Goal: Task Accomplishment & Management: Complete application form

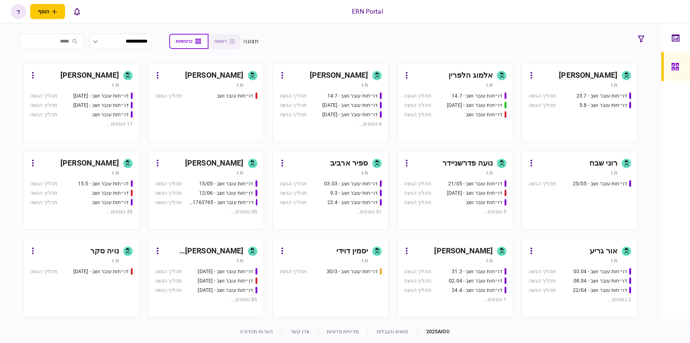
click at [65, 85] on div "ת.ז" at bounding box center [74, 84] width 89 height 7
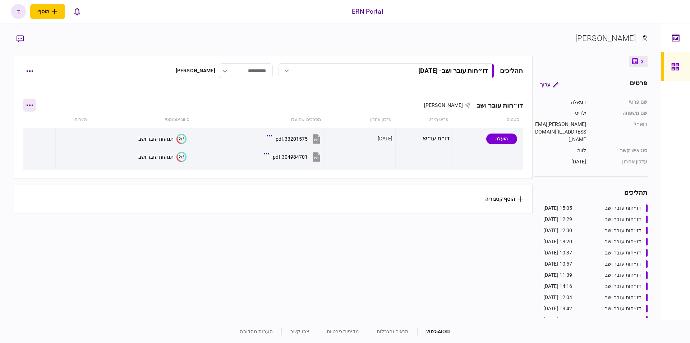
click at [31, 104] on button "button" at bounding box center [29, 104] width 13 height 13
drag, startPoint x: 36, startPoint y: 80, endPoint x: 32, endPoint y: 78, distance: 4.0
click at [35, 80] on div at bounding box center [345, 171] width 690 height 343
click at [31, 73] on div at bounding box center [345, 171] width 690 height 343
click at [31, 73] on button "button" at bounding box center [29, 70] width 13 height 13
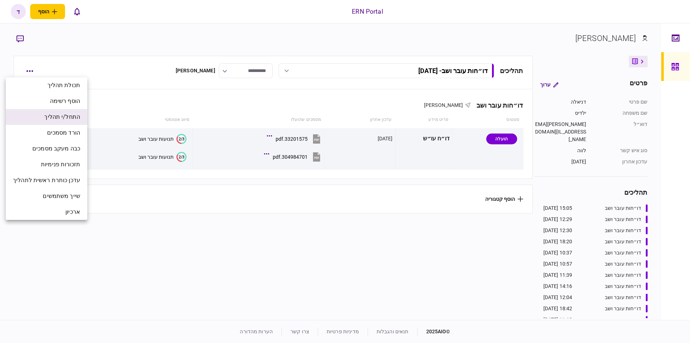
click at [69, 116] on span "התחל/י תהליך" at bounding box center [62, 116] width 36 height 9
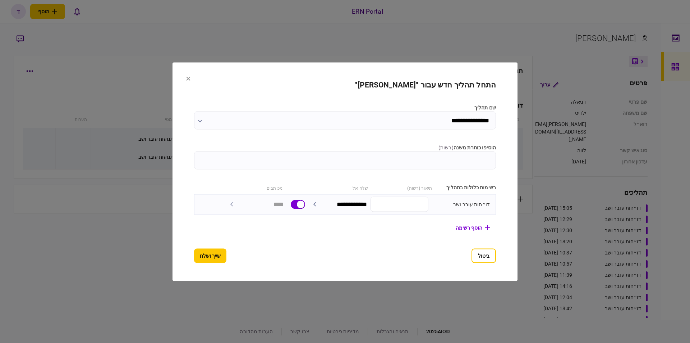
click at [456, 159] on input "הוסיפו כותרת משנה ( רשות )" at bounding box center [345, 160] width 302 height 18
type input "********"
click at [186, 79] on button at bounding box center [188, 79] width 4 height 6
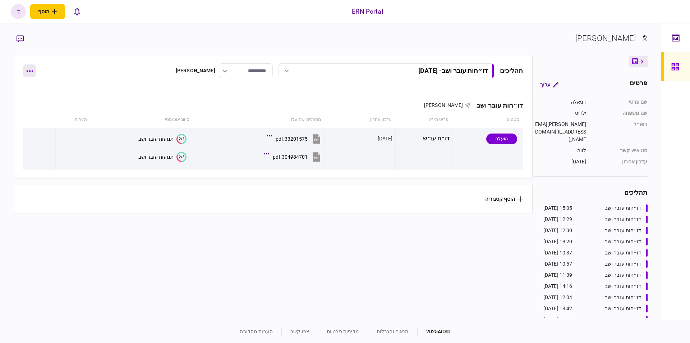
click at [32, 75] on button "button" at bounding box center [29, 70] width 13 height 13
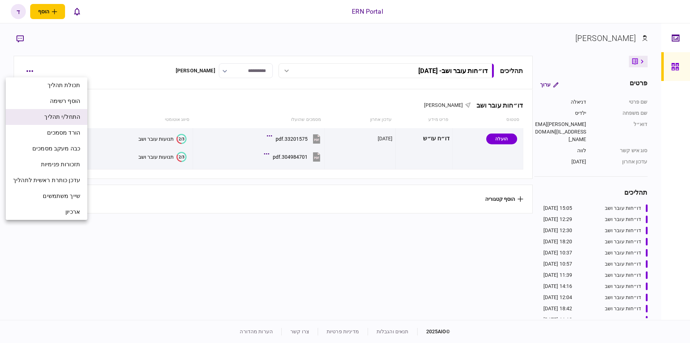
click at [69, 119] on span "התחל/י תהליך" at bounding box center [62, 116] width 36 height 9
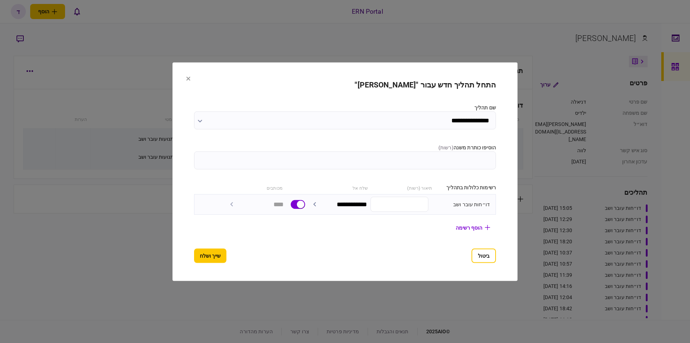
click at [452, 158] on input "הוסיפו כותרת משנה ( רשות )" at bounding box center [345, 160] width 302 height 18
type input "********"
click at [211, 250] on button "שייך ושלח" at bounding box center [210, 255] width 32 height 14
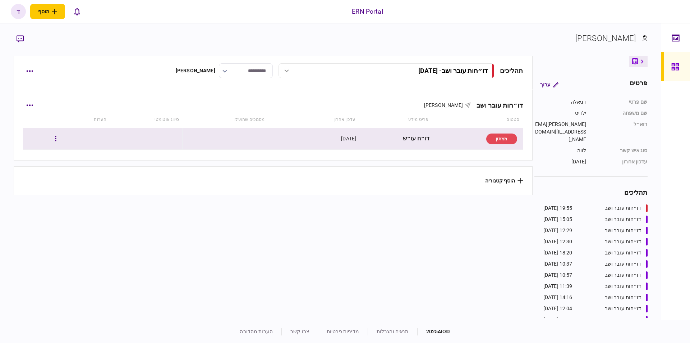
drag, startPoint x: 39, startPoint y: 138, endPoint x: 50, endPoint y: 139, distance: 11.2
click at [39, 139] on div at bounding box center [44, 138] width 37 height 16
click at [56, 138] on icon "button" at bounding box center [55, 138] width 1 height 7
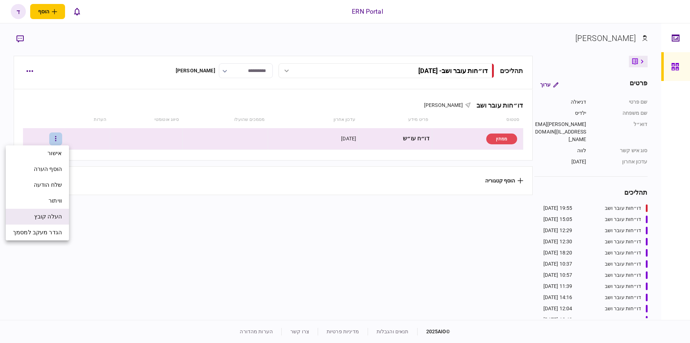
click at [47, 215] on span "העלה קובץ" at bounding box center [48, 216] width 28 height 9
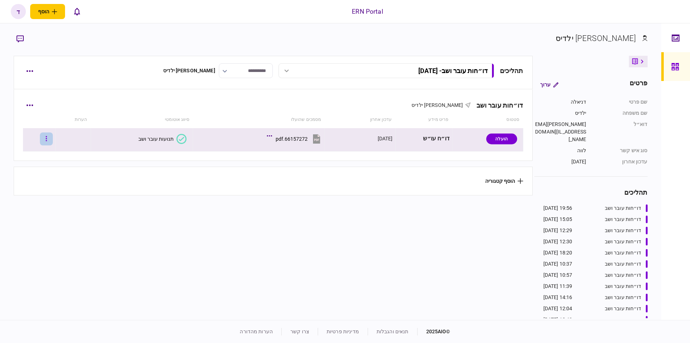
click at [47, 135] on button "button" at bounding box center [46, 138] width 13 height 13
click at [121, 138] on div at bounding box center [345, 171] width 690 height 343
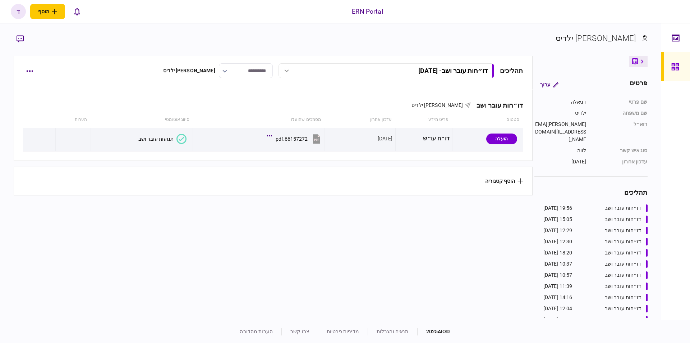
click at [142, 139] on div "אישור להגיש מחדש הורד מסמכים הוסף הערה שלח הודעה העלה קובץ מחק מסמכים הגדר מעקב…" at bounding box center [345, 171] width 690 height 343
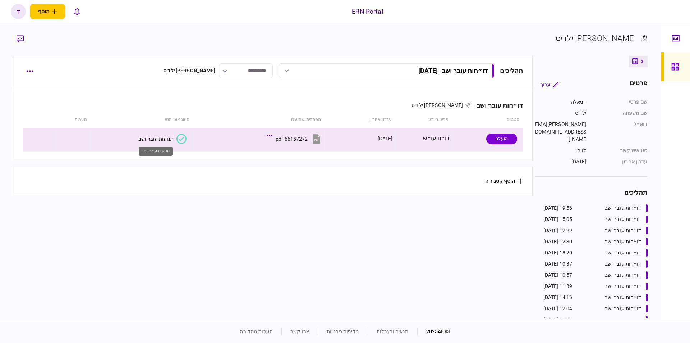
click at [142, 139] on div "תנועות עובר ושב" at bounding box center [155, 139] width 35 height 6
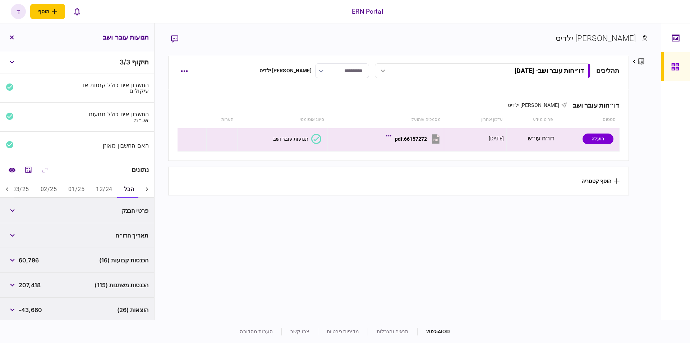
click at [11, 190] on icon at bounding box center [7, 188] width 7 height 7
click at [69, 188] on button "05/25" at bounding box center [70, 189] width 28 height 17
click at [40, 187] on button "06/25" at bounding box center [42, 189] width 28 height 17
click at [19, 183] on button "07/25" at bounding box center [14, 189] width 28 height 17
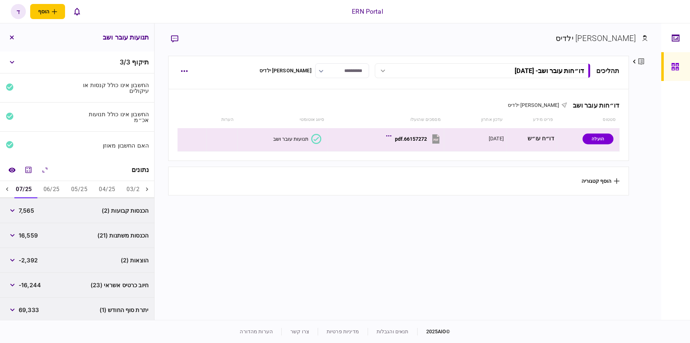
scroll to position [0, -119]
click at [8, 188] on icon at bounding box center [7, 189] width 2 height 4
click at [30, 191] on button "08/25" at bounding box center [28, 189] width 28 height 17
